Goal: Information Seeking & Learning: Learn about a topic

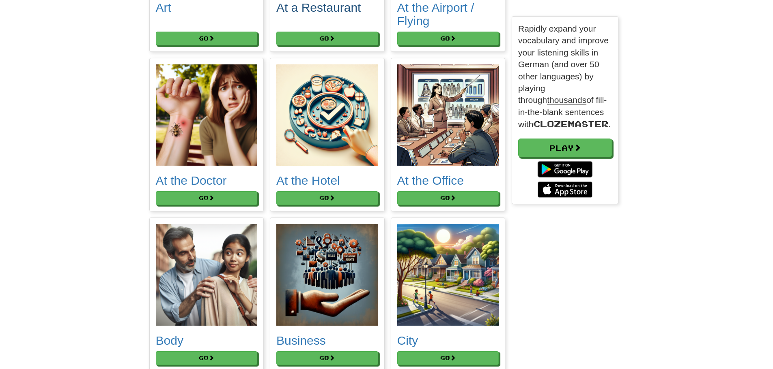
scroll to position [451, 0]
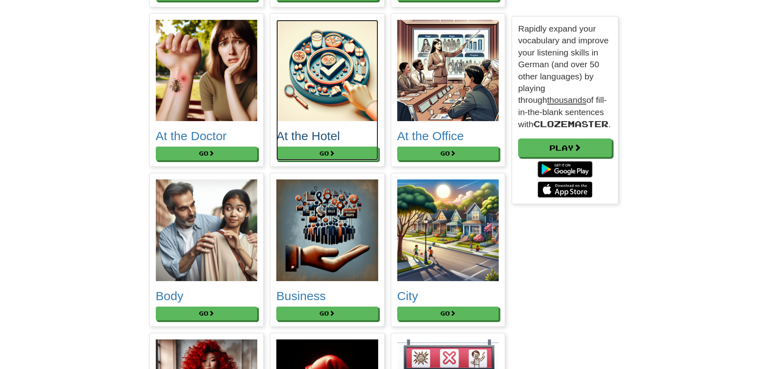
click at [333, 146] on div "At the Hotel" at bounding box center [327, 83] width 102 height 127
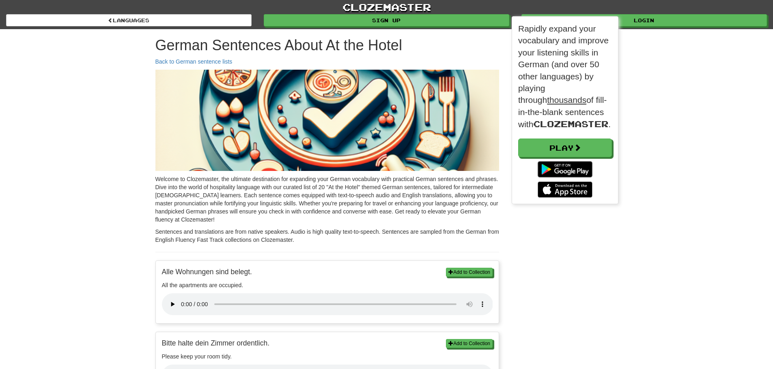
scroll to position [188, 106]
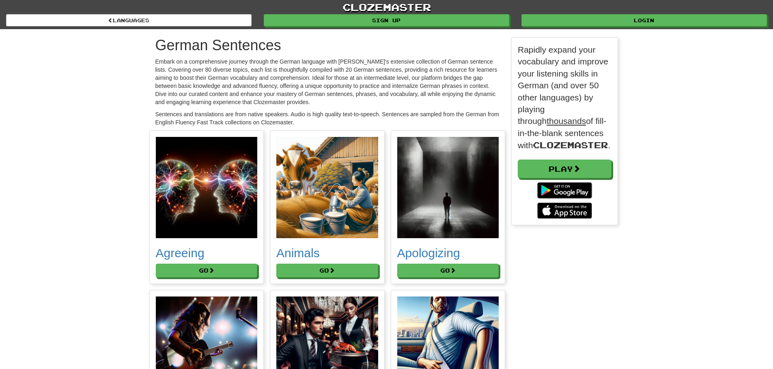
scroll to position [4632, 475]
drag, startPoint x: 0, startPoint y: 0, endPoint x: 455, endPoint y: 275, distance: 531.8
click at [455, 275] on button "Go" at bounding box center [448, 271] width 102 height 14
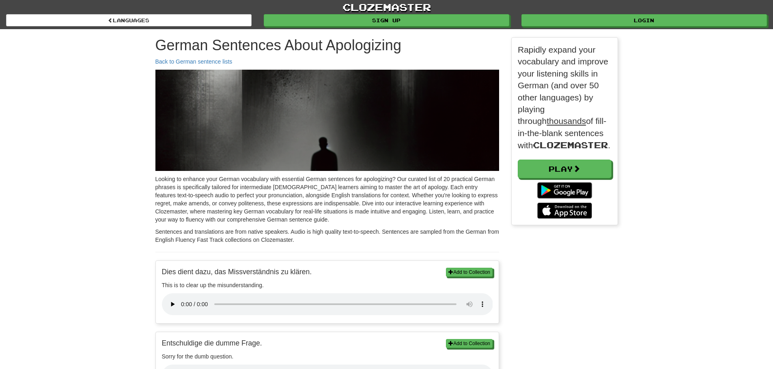
scroll to position [188, 106]
